Goal: Use online tool/utility

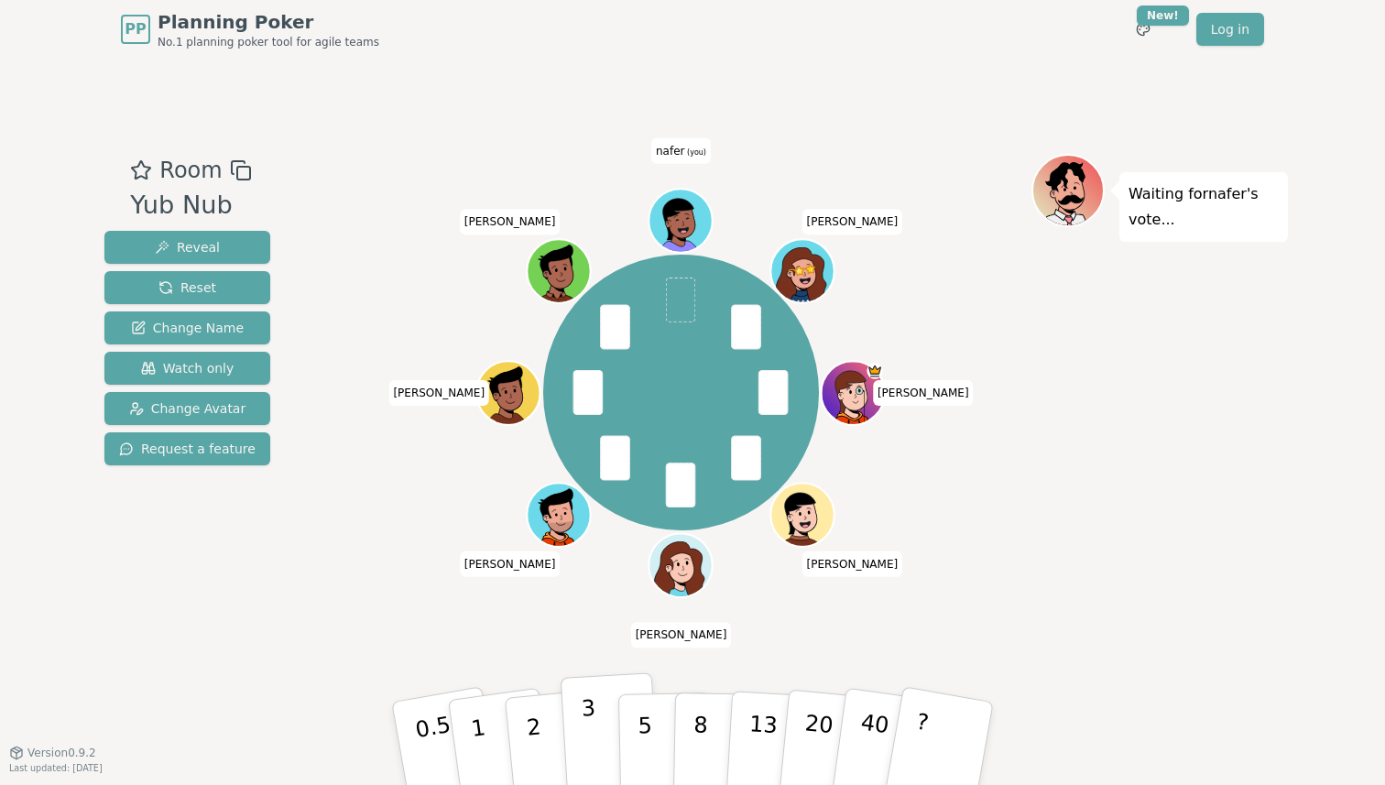
click at [597, 730] on button "3" at bounding box center [611, 744] width 100 height 143
click at [653, 742] on button "5" at bounding box center [665, 743] width 94 height 139
click at [588, 741] on p "3" at bounding box center [591, 745] width 20 height 100
click at [596, 733] on button "3" at bounding box center [611, 744] width 100 height 143
click at [595, 731] on p "3" at bounding box center [591, 745] width 20 height 100
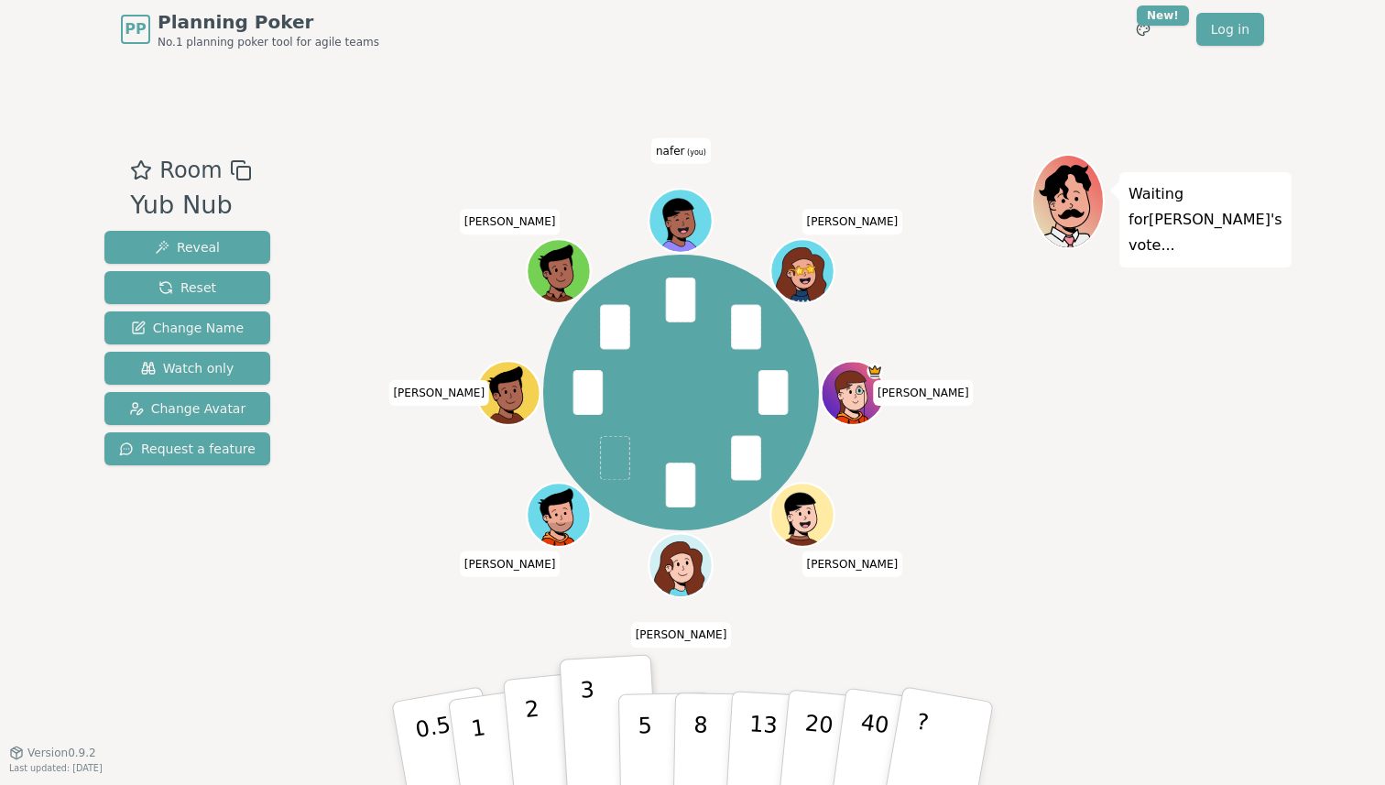
click at [530, 755] on p "2" at bounding box center [536, 746] width 24 height 100
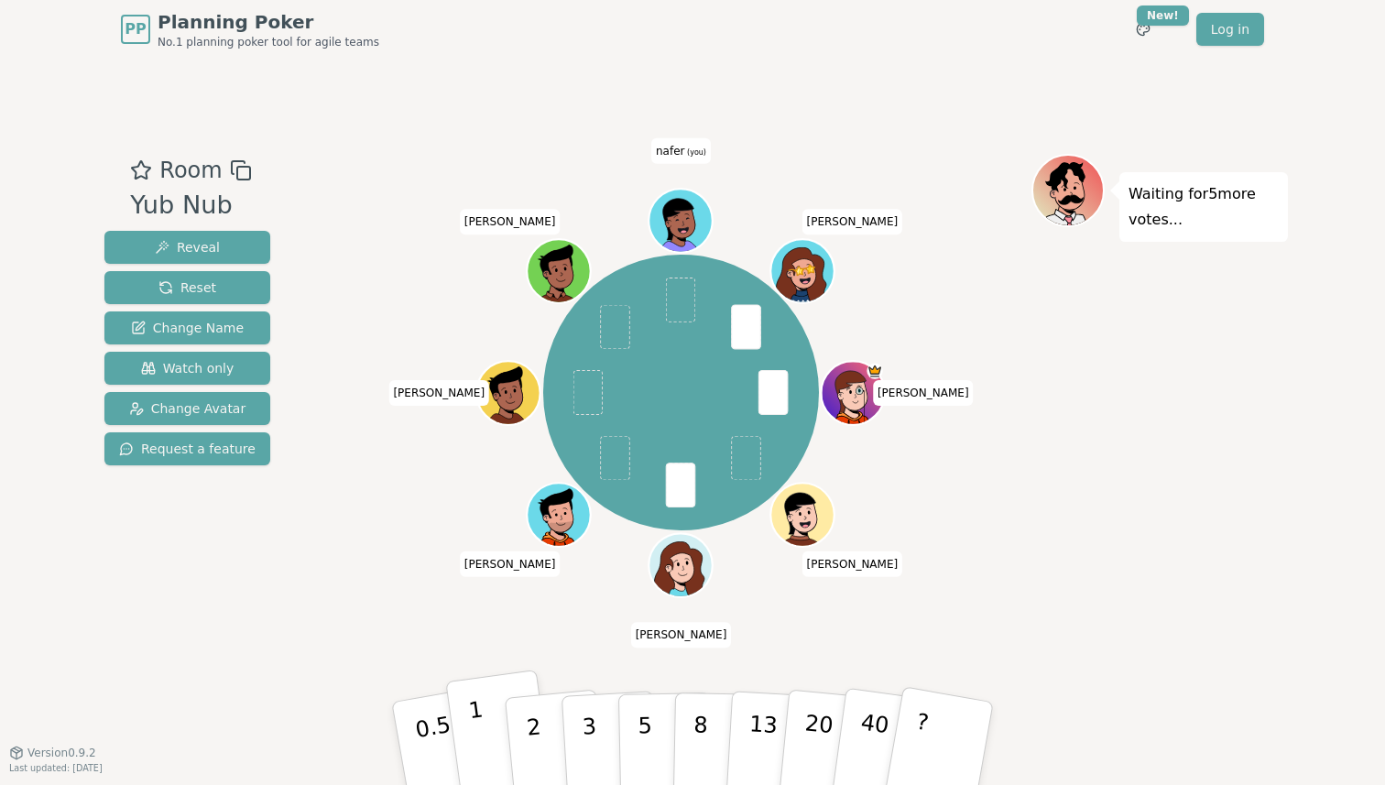
click at [486, 719] on button "1" at bounding box center [499, 744] width 109 height 148
click at [531, 744] on p "2" at bounding box center [536, 746] width 24 height 100
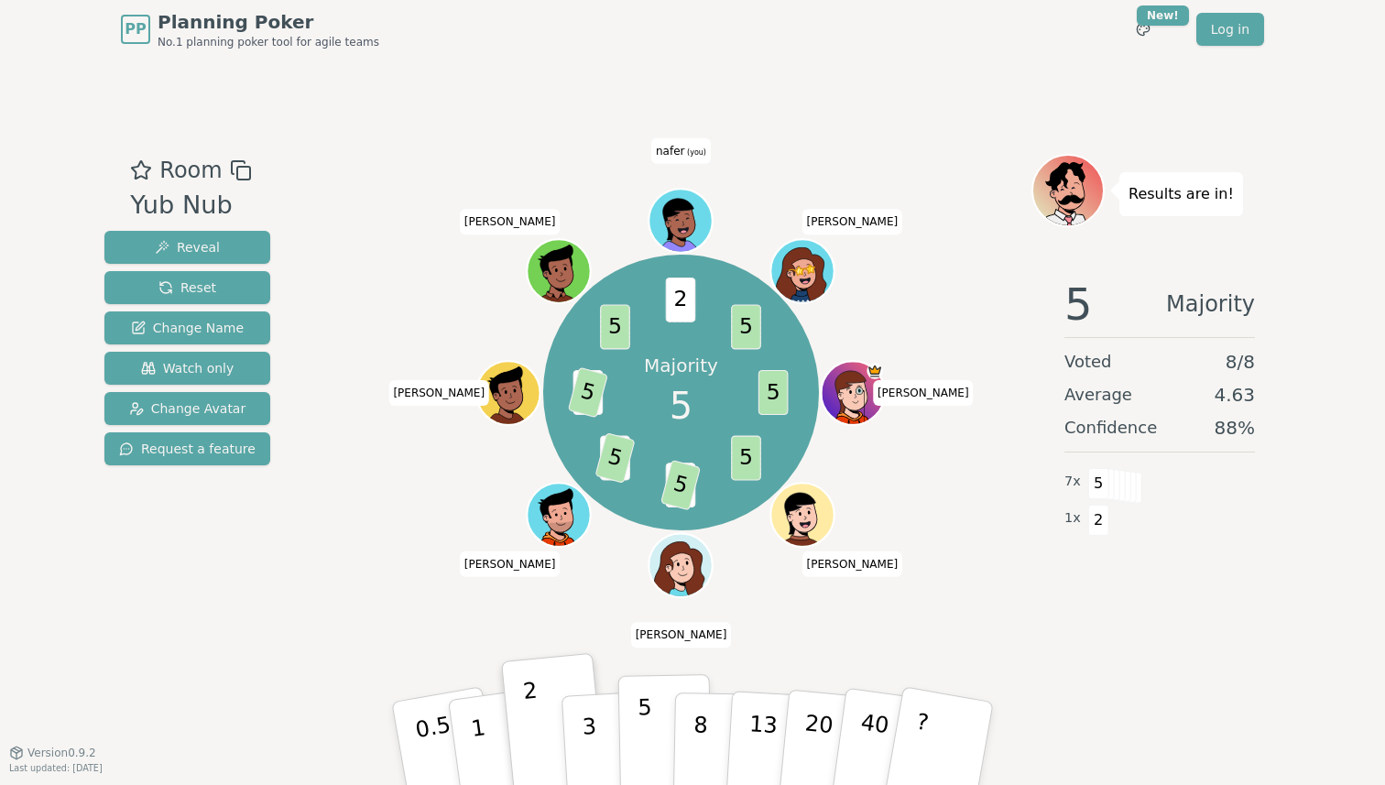
click at [626, 730] on button "5" at bounding box center [665, 743] width 94 height 139
